Goal: Obtain resource: Download file/media

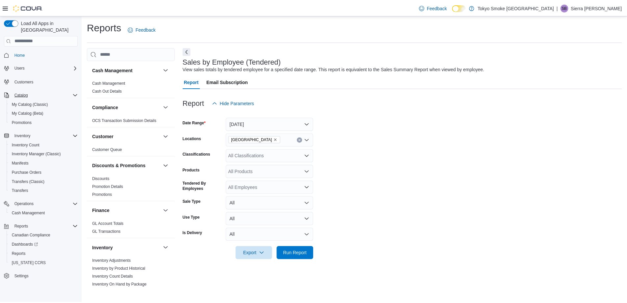
scroll to position [329, 0]
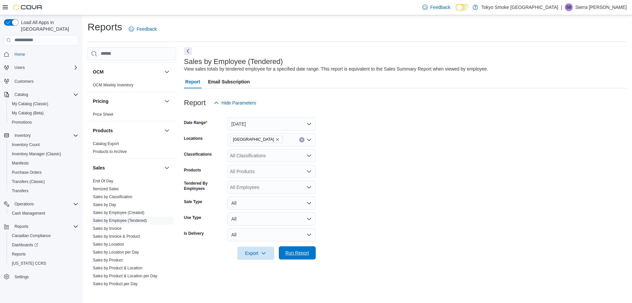
click at [293, 251] on span "Run Report" at bounding box center [297, 252] width 24 height 7
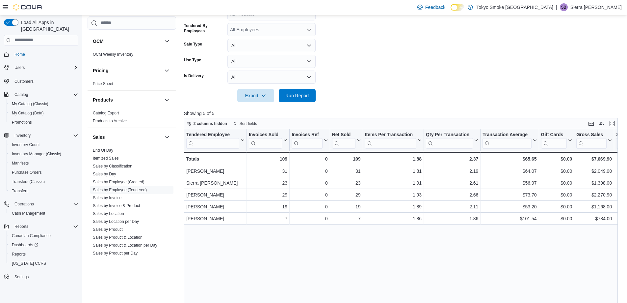
scroll to position [165, 0]
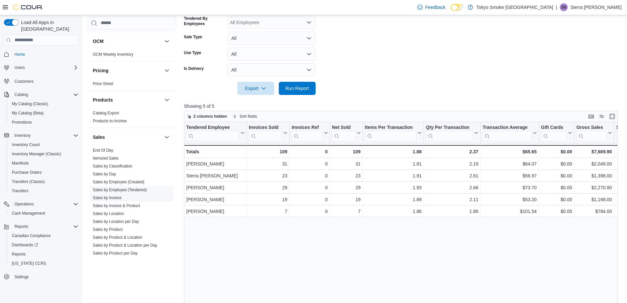
click at [99, 196] on link "Sales by Invoice" at bounding box center [107, 197] width 29 height 5
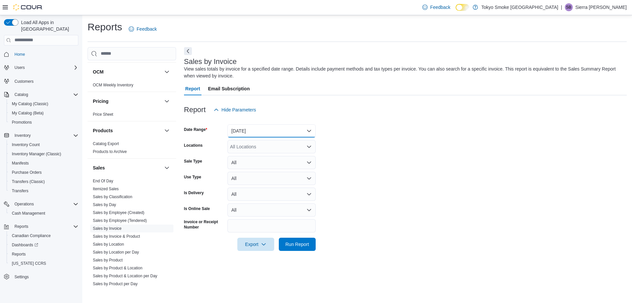
click at [265, 129] on button "[DATE]" at bounding box center [272, 130] width 88 height 13
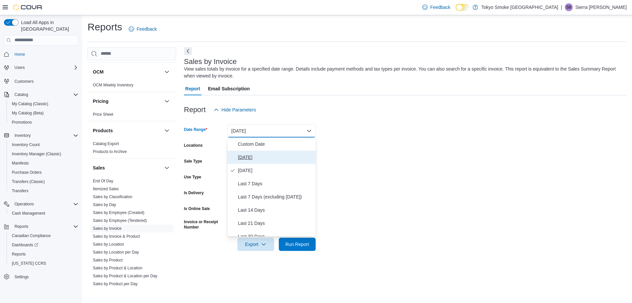
click at [256, 160] on span "[DATE]" at bounding box center [275, 157] width 75 height 8
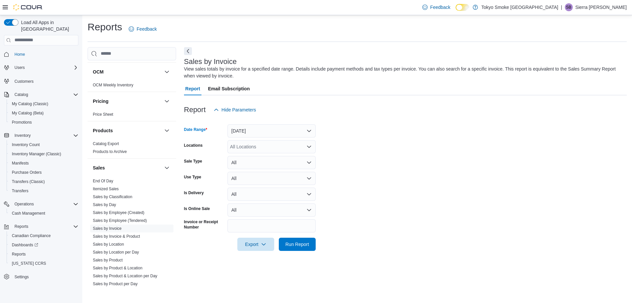
click at [257, 146] on div "All Locations" at bounding box center [272, 146] width 88 height 13
type input "***"
click at [262, 158] on span "[GEOGRAPHIC_DATA]" at bounding box center [269, 157] width 48 height 7
click at [374, 151] on form "Date Range [DATE] Locations [GEOGRAPHIC_DATA] Sale Type All Use Type All Is Del…" at bounding box center [405, 183] width 443 height 134
click at [238, 242] on button "Export" at bounding box center [255, 243] width 37 height 13
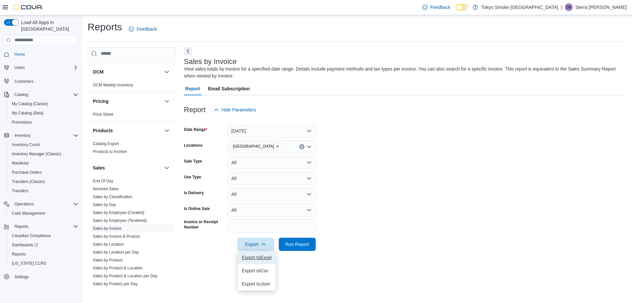
click at [264, 253] on button "Export to Excel" at bounding box center [257, 257] width 38 height 13
